Goal: Register for event/course

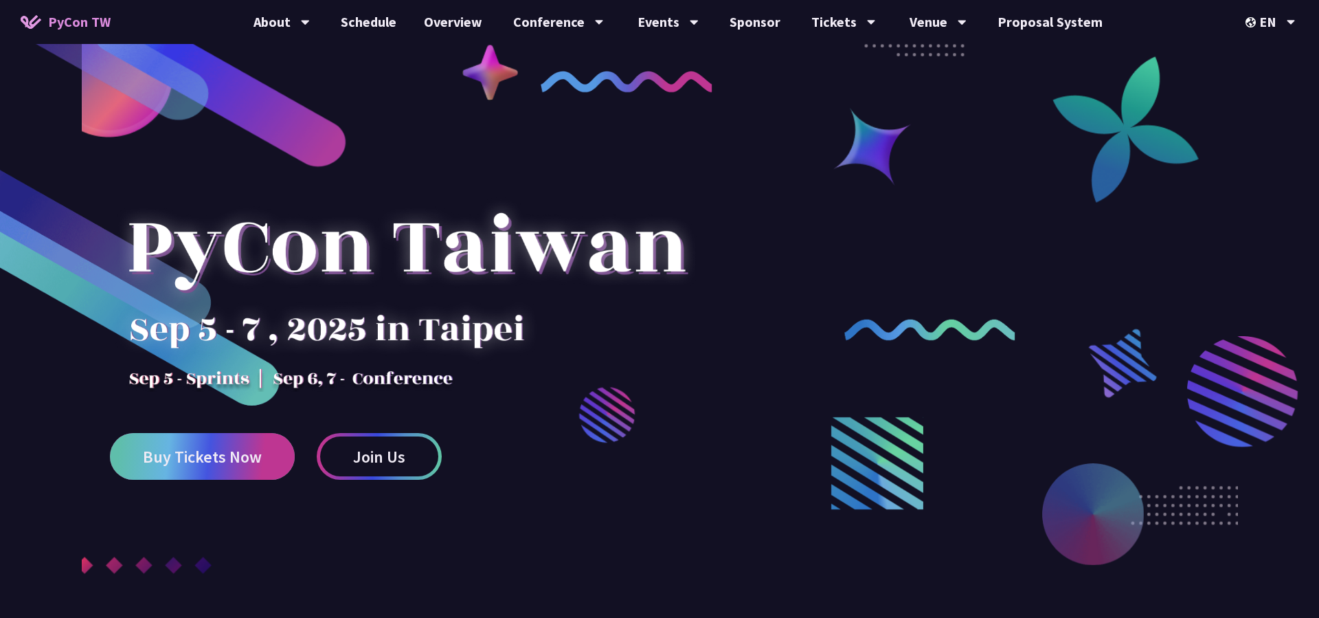
click at [238, 453] on span "Buy Tickets Now" at bounding box center [202, 456] width 119 height 17
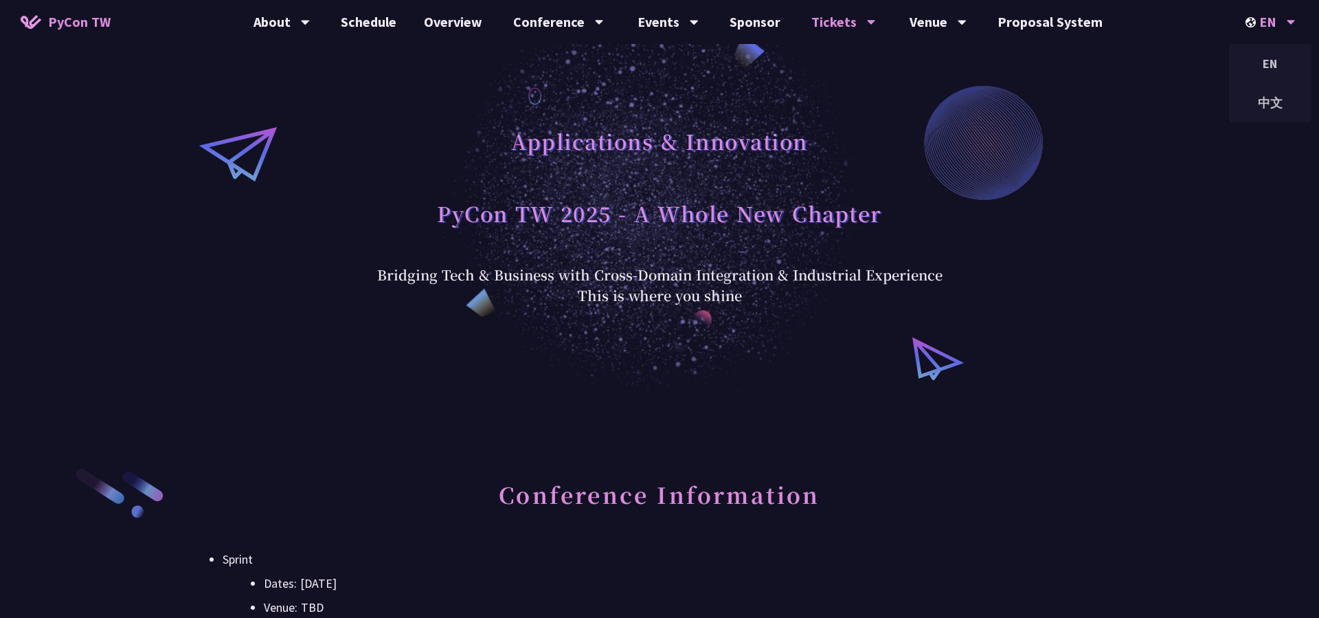
click at [1262, 13] on div "EN" at bounding box center [1271, 22] width 50 height 44
click at [1272, 113] on div "中文" at bounding box center [1270, 103] width 82 height 32
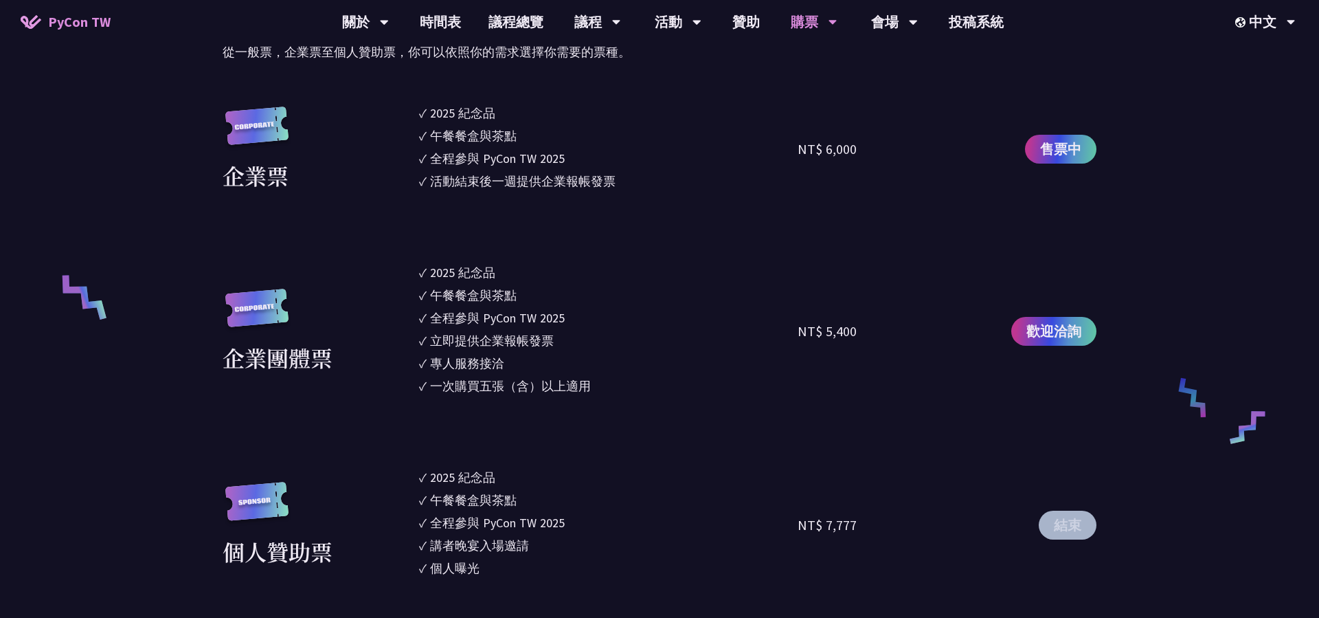
scroll to position [797, 0]
click at [480, 339] on div "立即提供企業報帳發票" at bounding box center [492, 339] width 124 height 19
click at [325, 343] on div "企業團體票" at bounding box center [278, 355] width 110 height 33
click at [265, 181] on div "企業票" at bounding box center [256, 173] width 66 height 33
drag, startPoint x: 431, startPoint y: 181, endPoint x: 639, endPoint y: 181, distance: 208.2
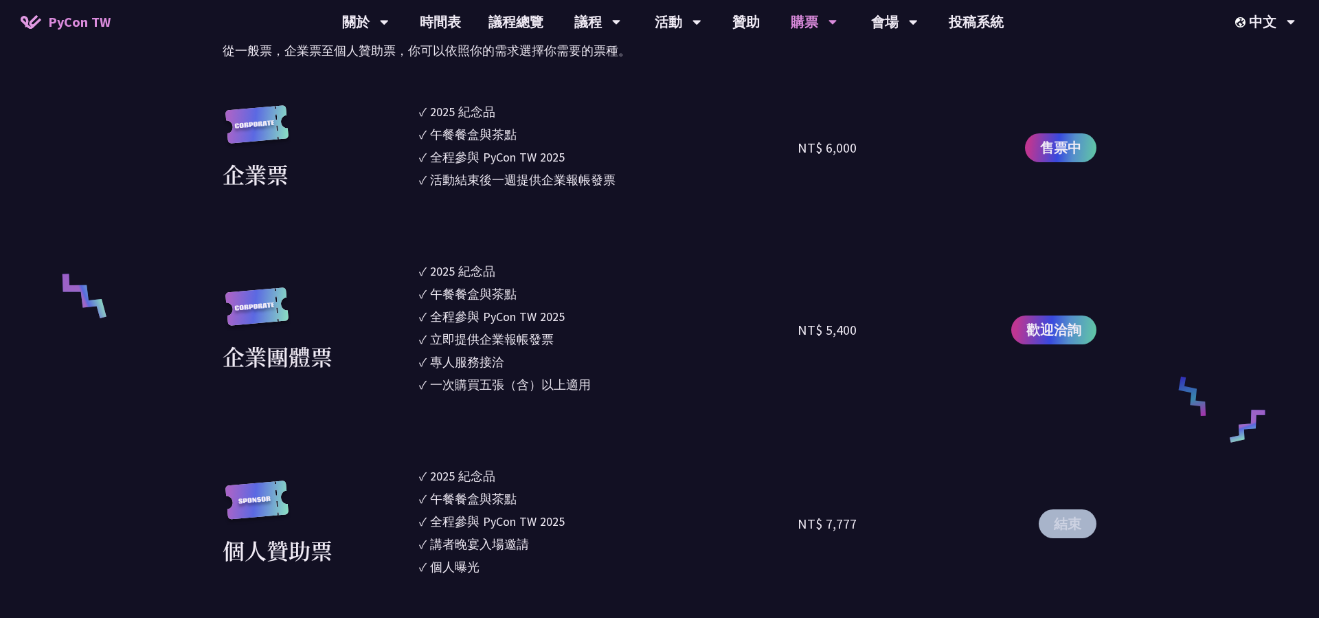
click at [639, 181] on li "✓ 活動結束後一週提供企業報帳發票" at bounding box center [608, 179] width 379 height 19
click at [1061, 153] on span "售票中" at bounding box center [1060, 147] width 41 height 21
